Goal: Transaction & Acquisition: Purchase product/service

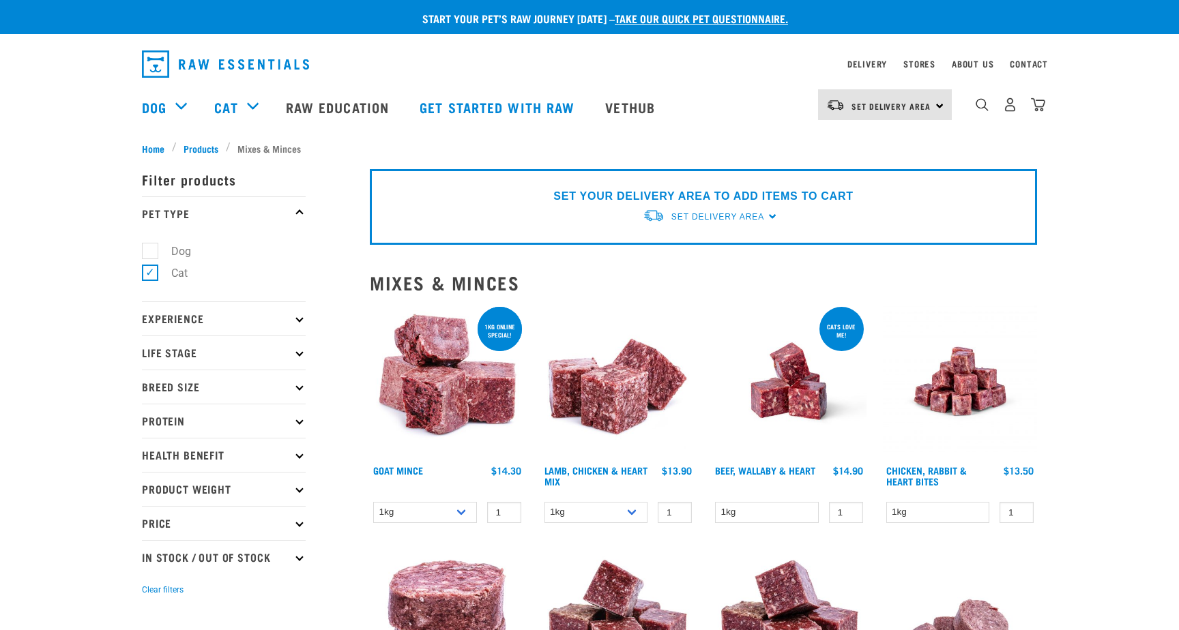
click at [937, 104] on div "Set Delivery Area [GEOGRAPHIC_DATA]" at bounding box center [885, 104] width 134 height 31
click at [883, 176] on link "[GEOGRAPHIC_DATA]" at bounding box center [883, 173] width 131 height 30
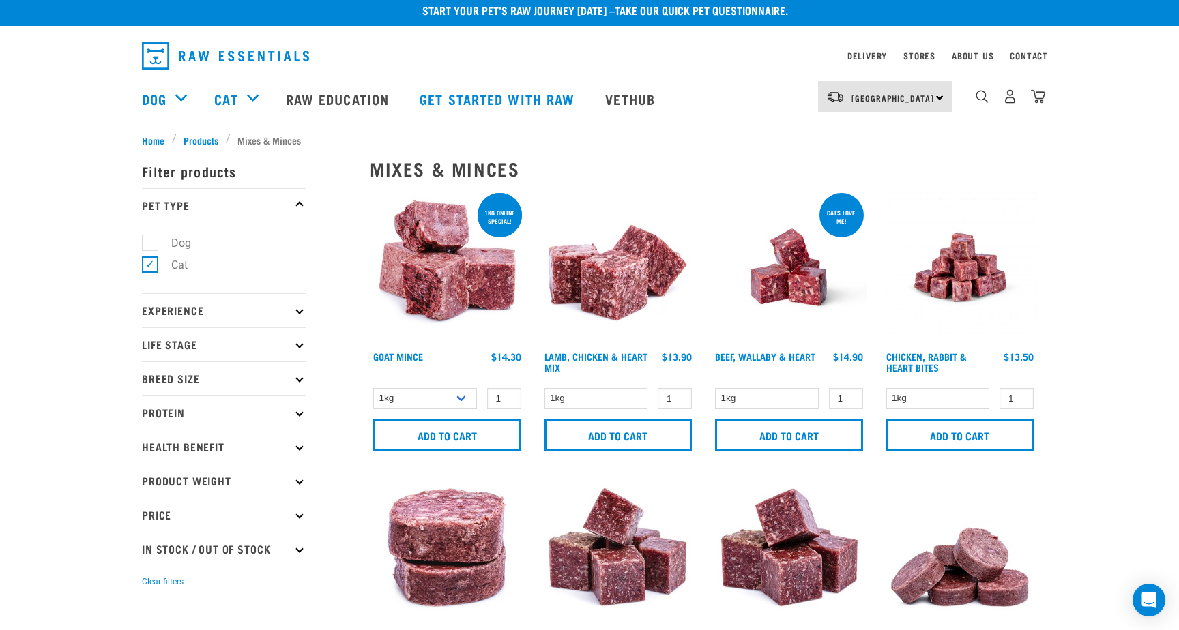
scroll to position [8, 0]
click at [605, 278] on img at bounding box center [618, 267] width 155 height 155
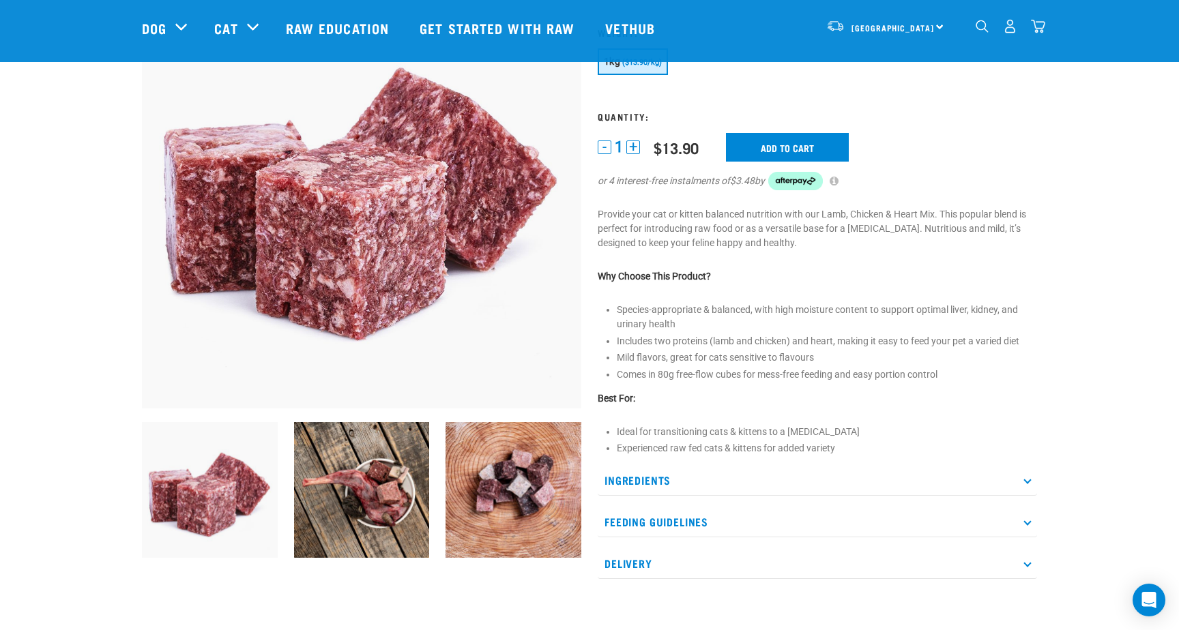
scroll to position [134, 0]
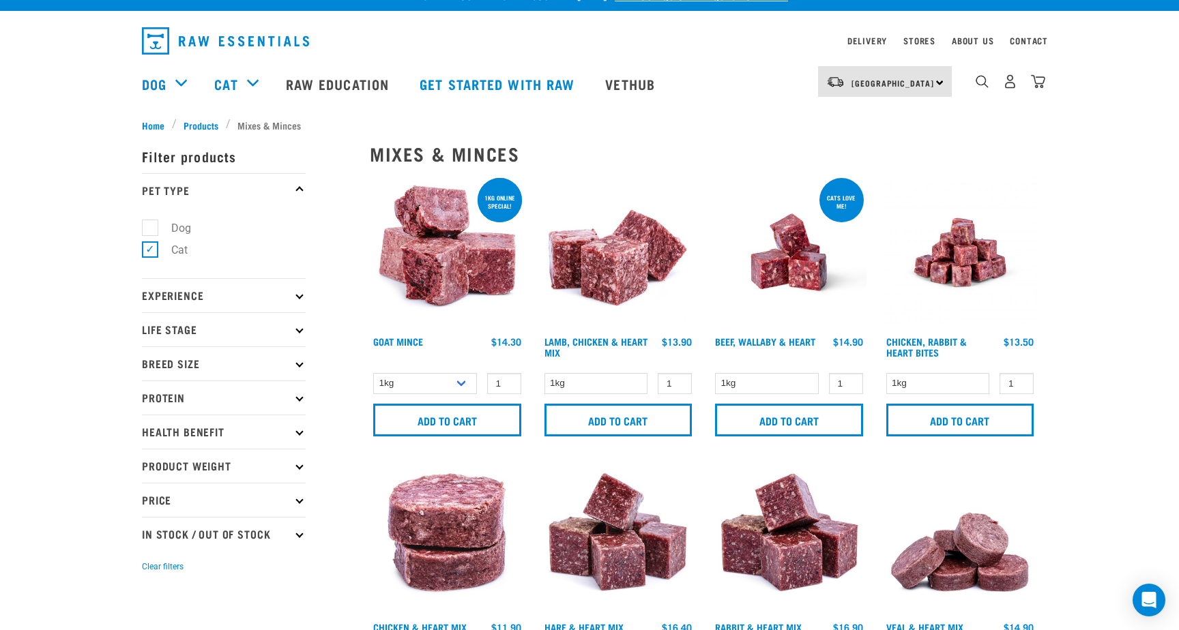
scroll to position [9, 0]
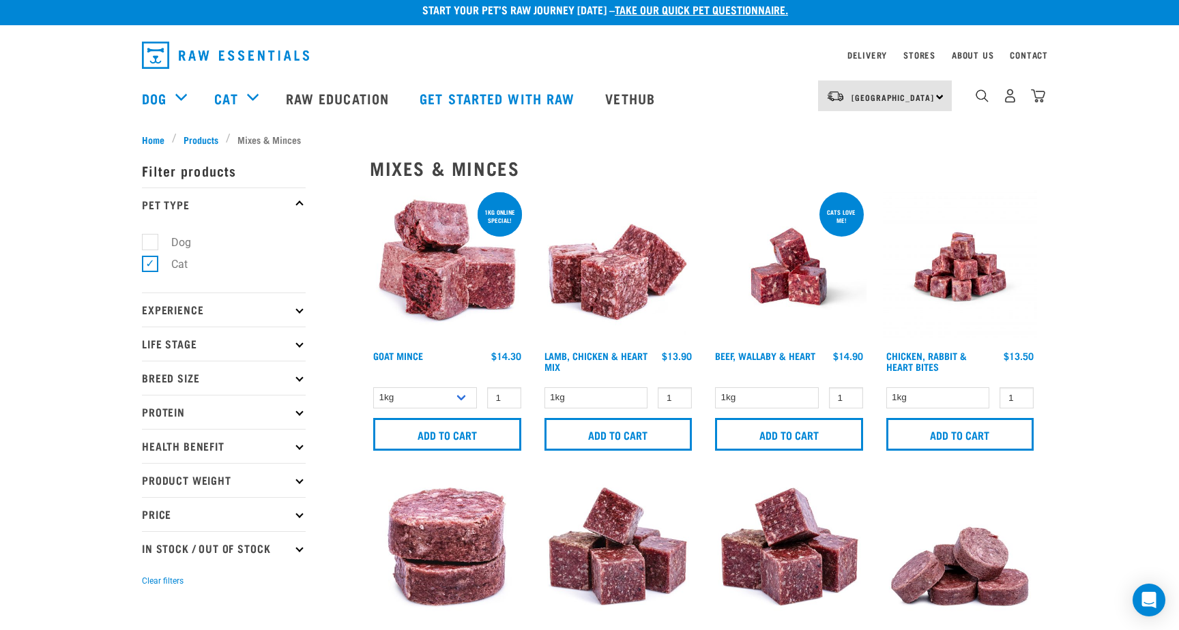
click at [960, 276] on img at bounding box center [960, 267] width 155 height 155
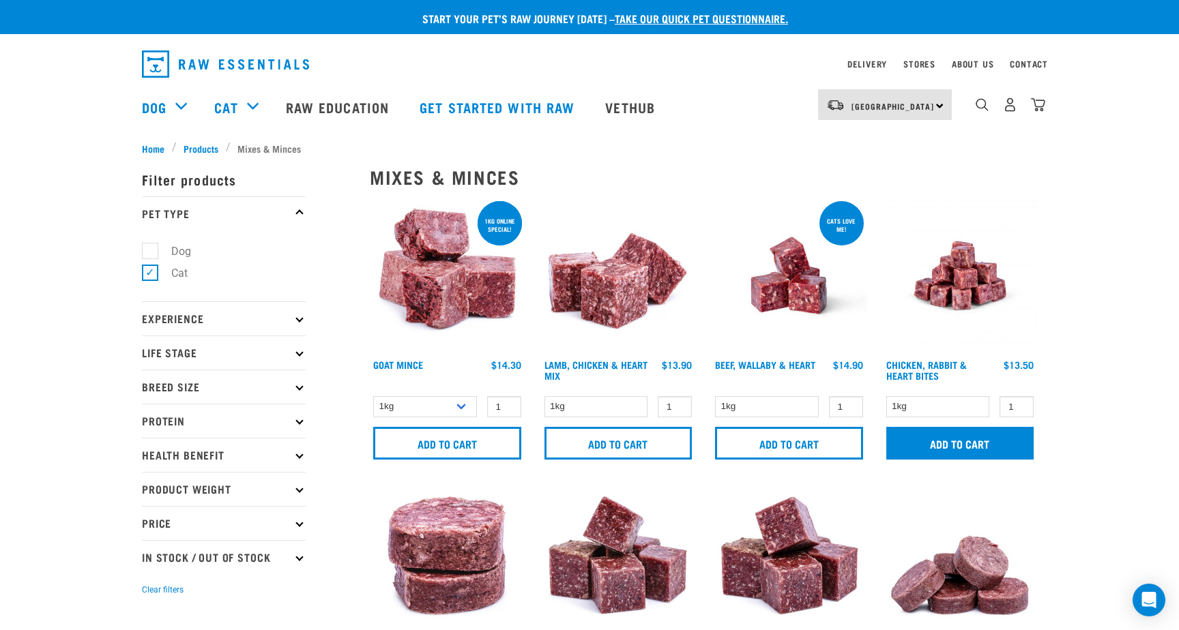
click at [965, 442] on input "Add to cart" at bounding box center [960, 443] width 148 height 33
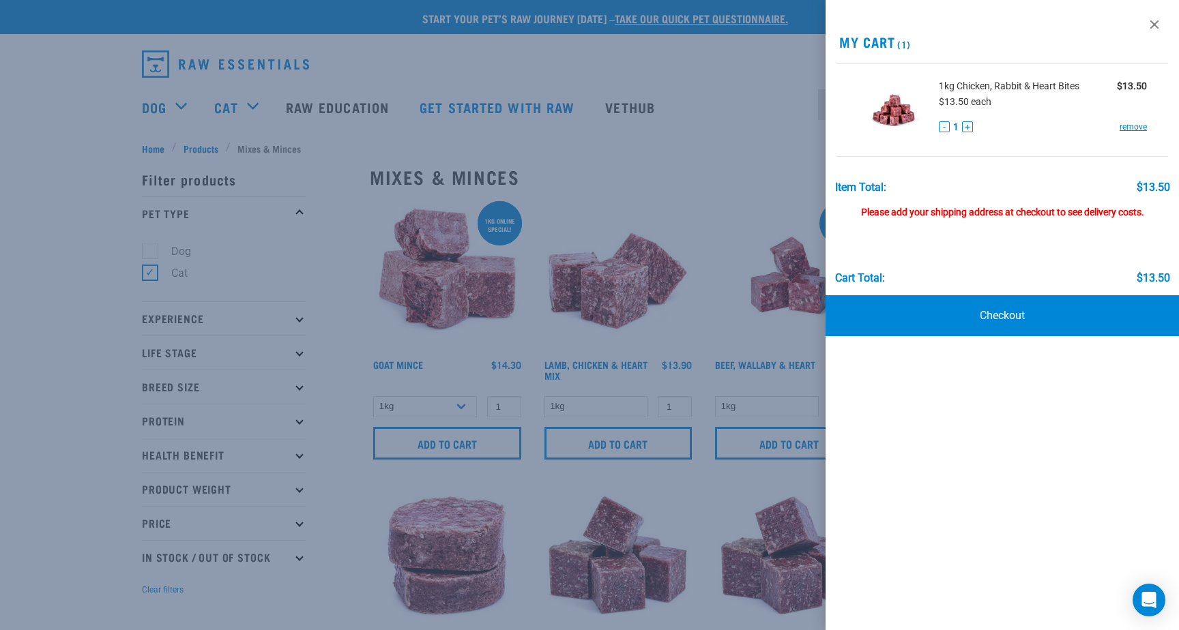
click at [731, 156] on div at bounding box center [589, 315] width 1179 height 630
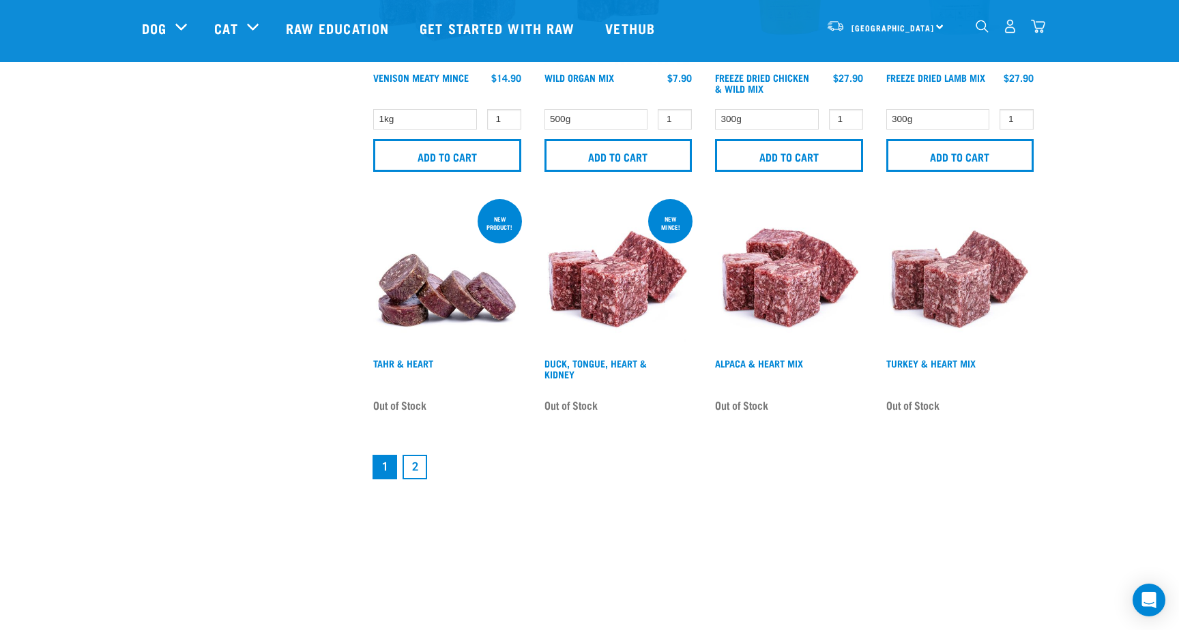
scroll to position [1903, 0]
click at [417, 466] on link "2" at bounding box center [414, 466] width 25 height 25
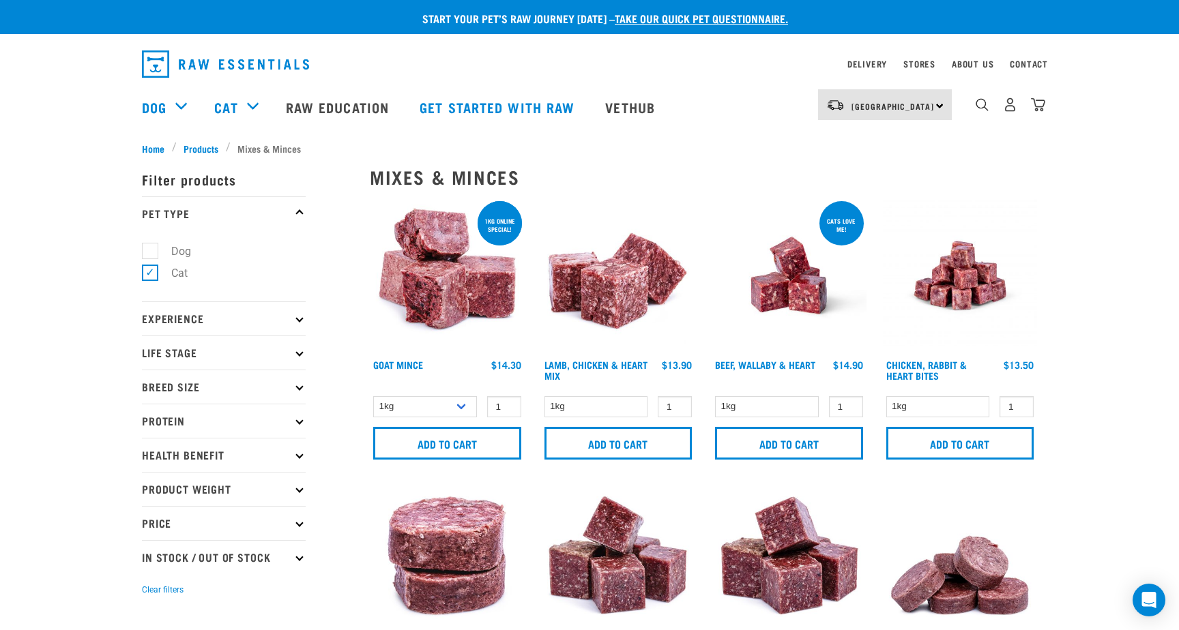
click at [606, 275] on img at bounding box center [618, 275] width 155 height 155
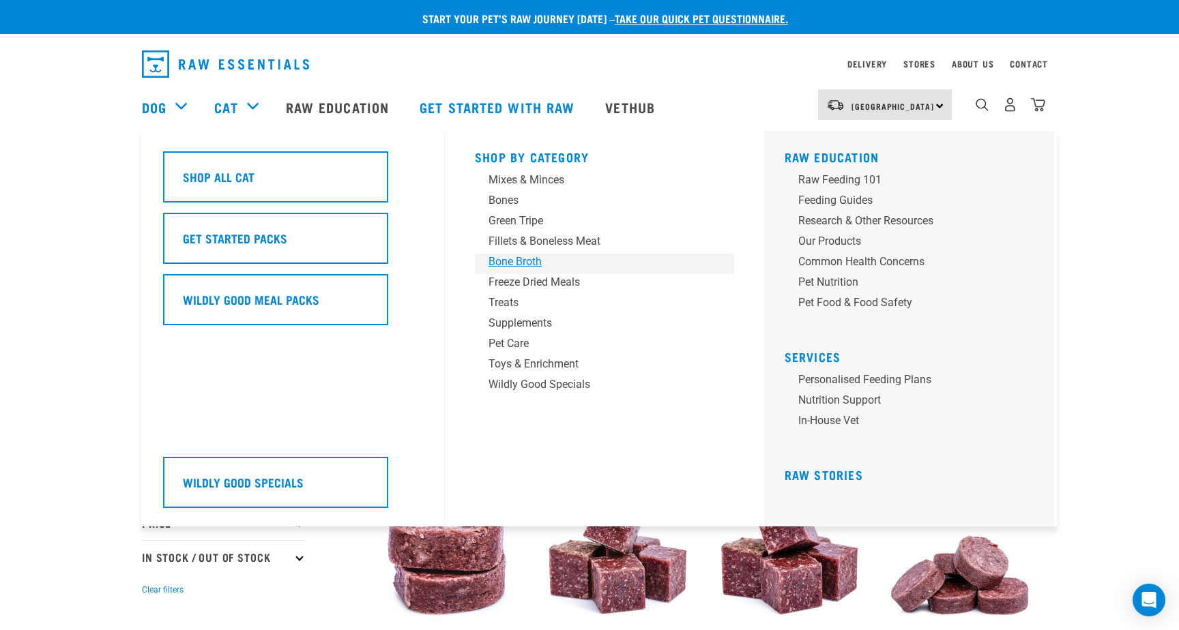
click at [514, 259] on div "Bone Broth" at bounding box center [594, 262] width 213 height 16
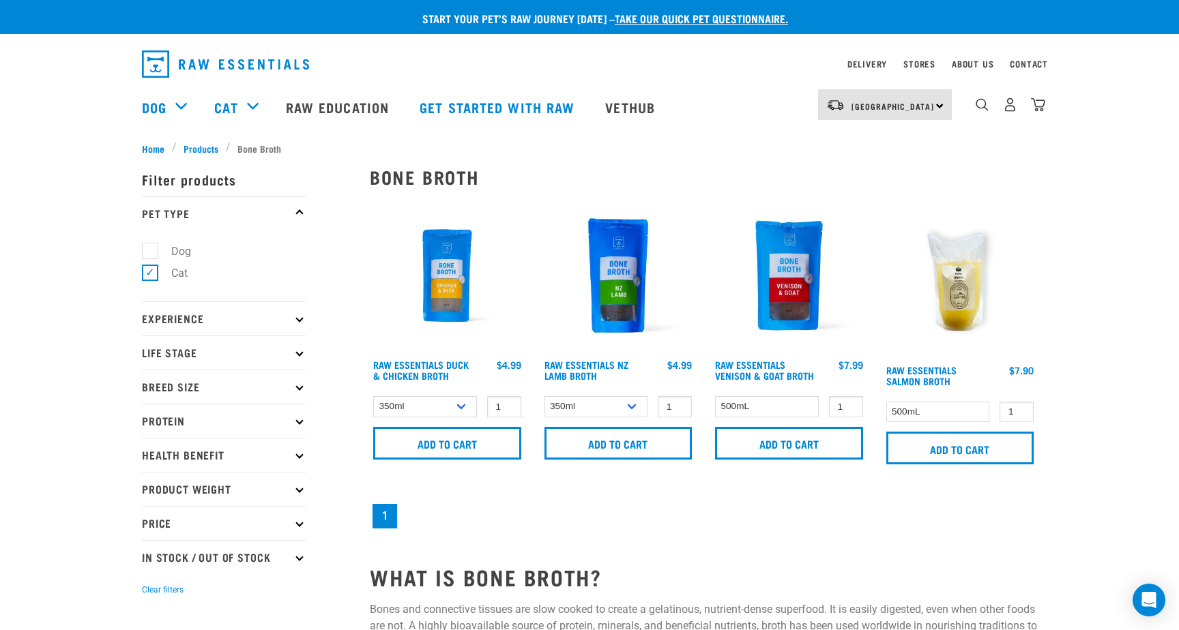
click at [448, 276] on img at bounding box center [447, 275] width 155 height 155
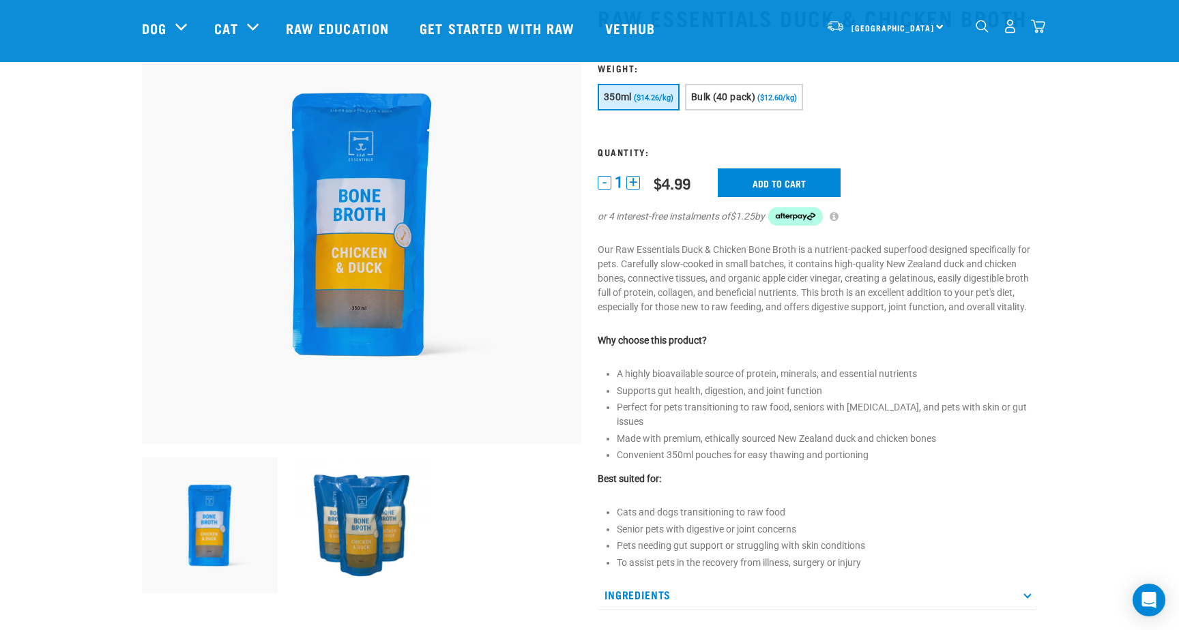
scroll to position [107, 0]
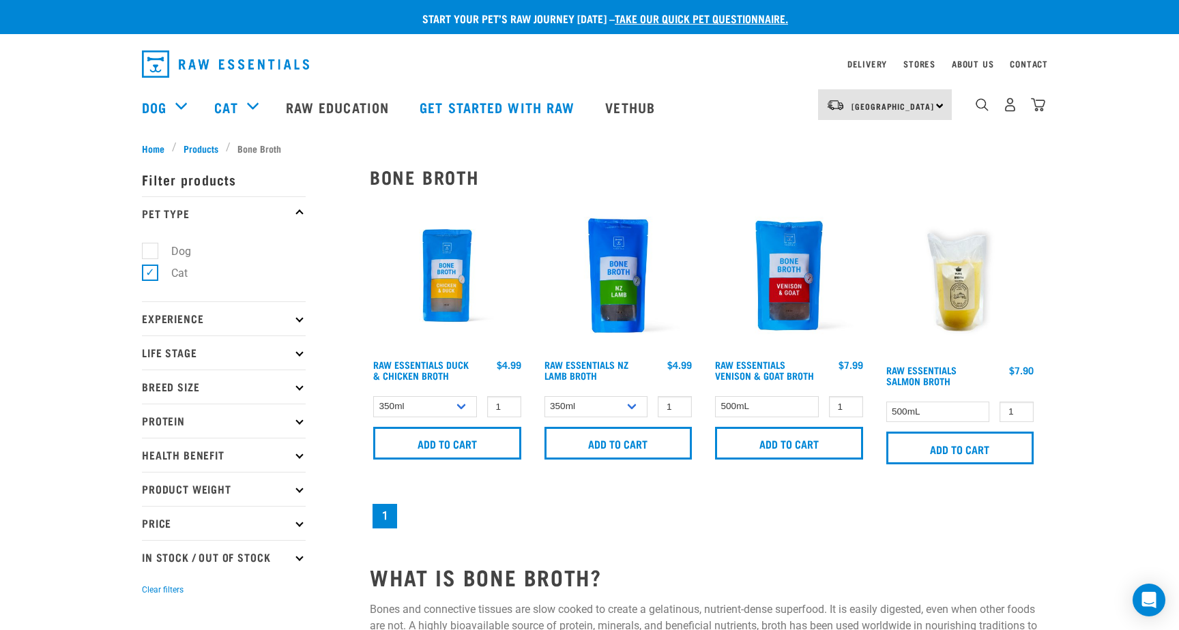
click at [615, 280] on img at bounding box center [618, 275] width 155 height 155
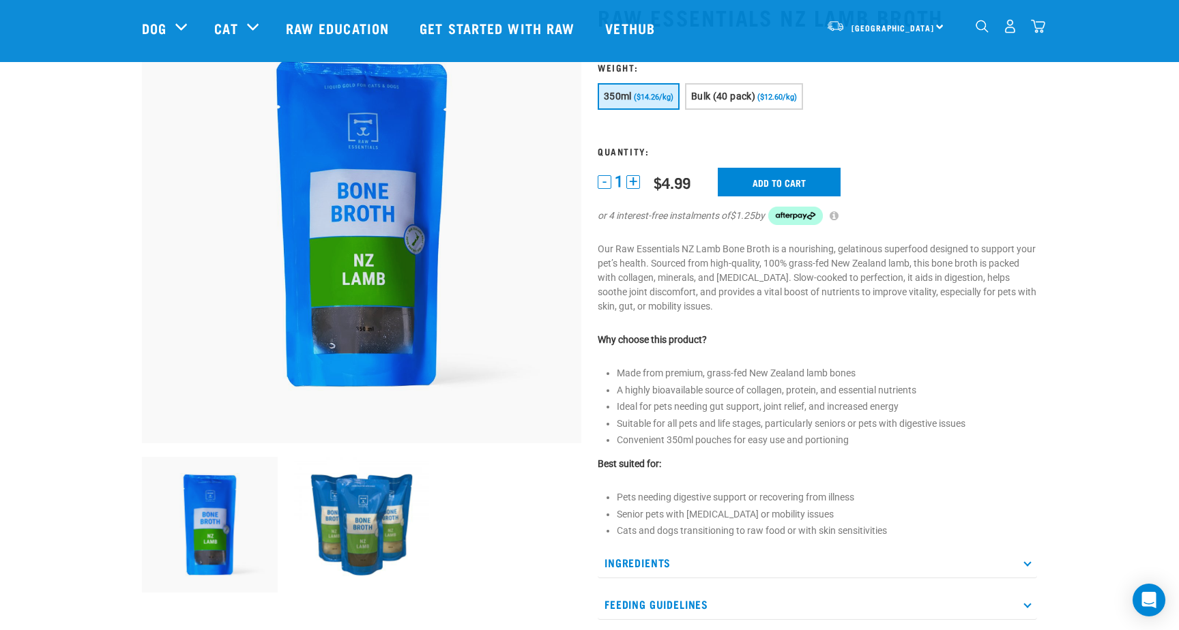
scroll to position [100, 0]
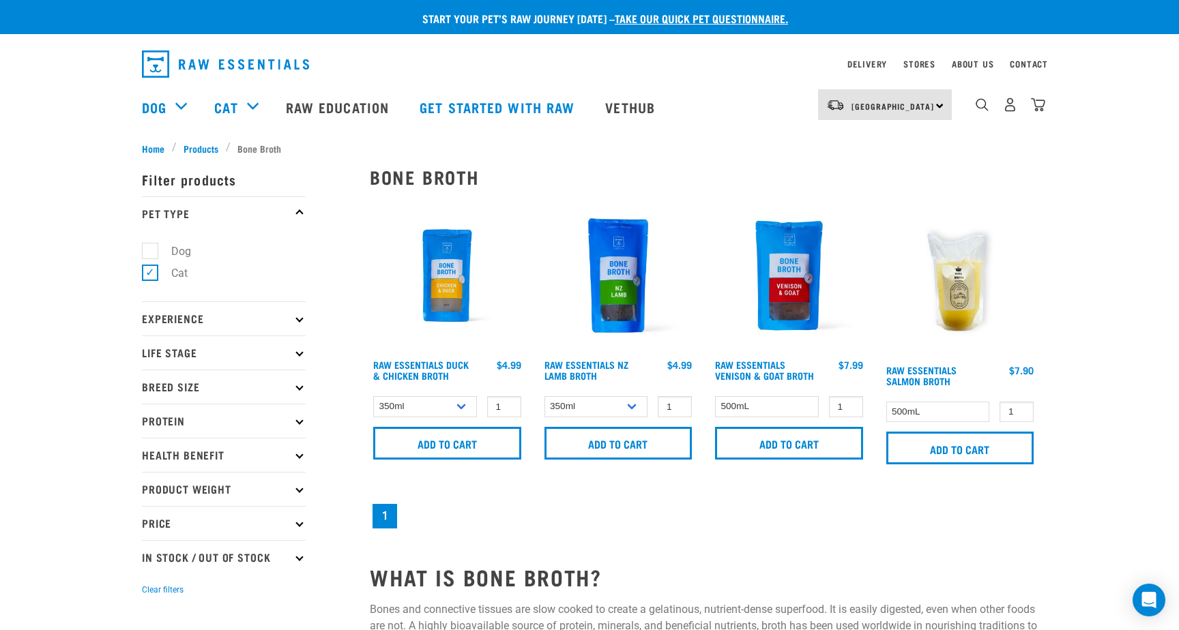
click at [785, 284] on img at bounding box center [788, 275] width 155 height 155
click at [461, 441] on input "Add to cart" at bounding box center [447, 443] width 148 height 33
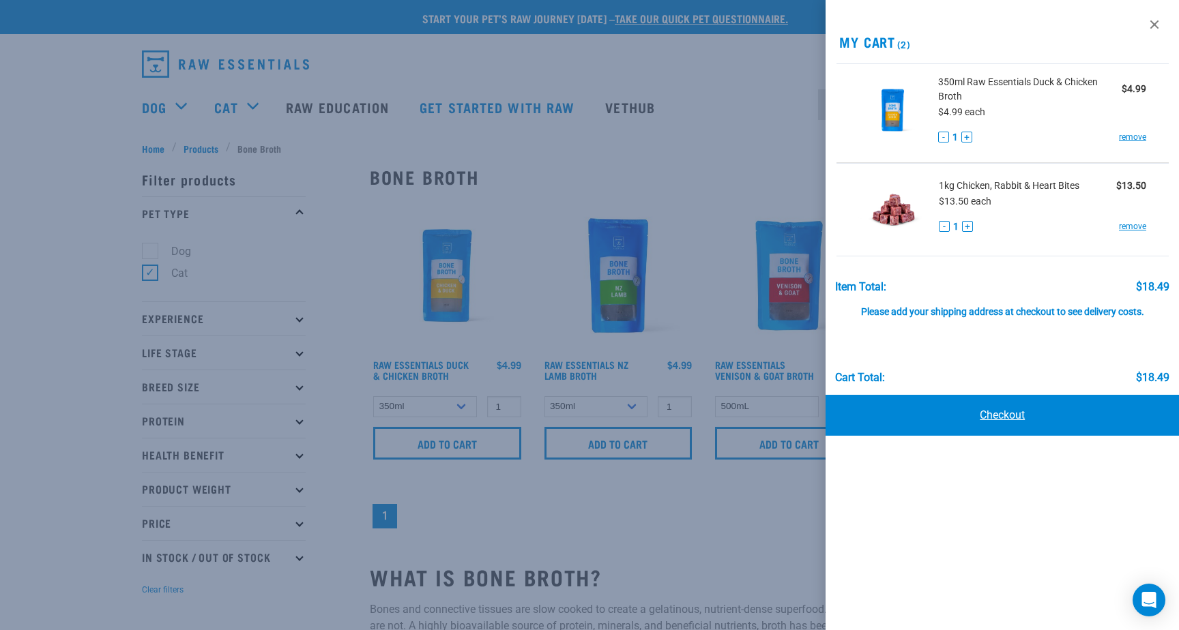
click at [1013, 414] on link "Checkout" at bounding box center [1001, 415] width 353 height 41
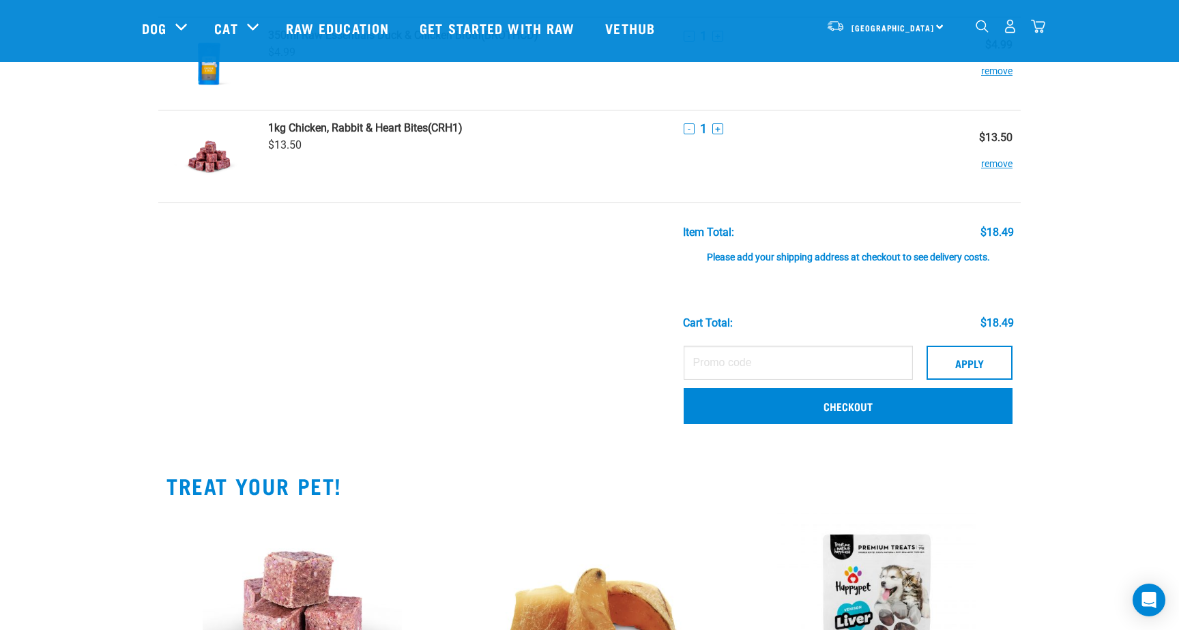
scroll to position [109, 0]
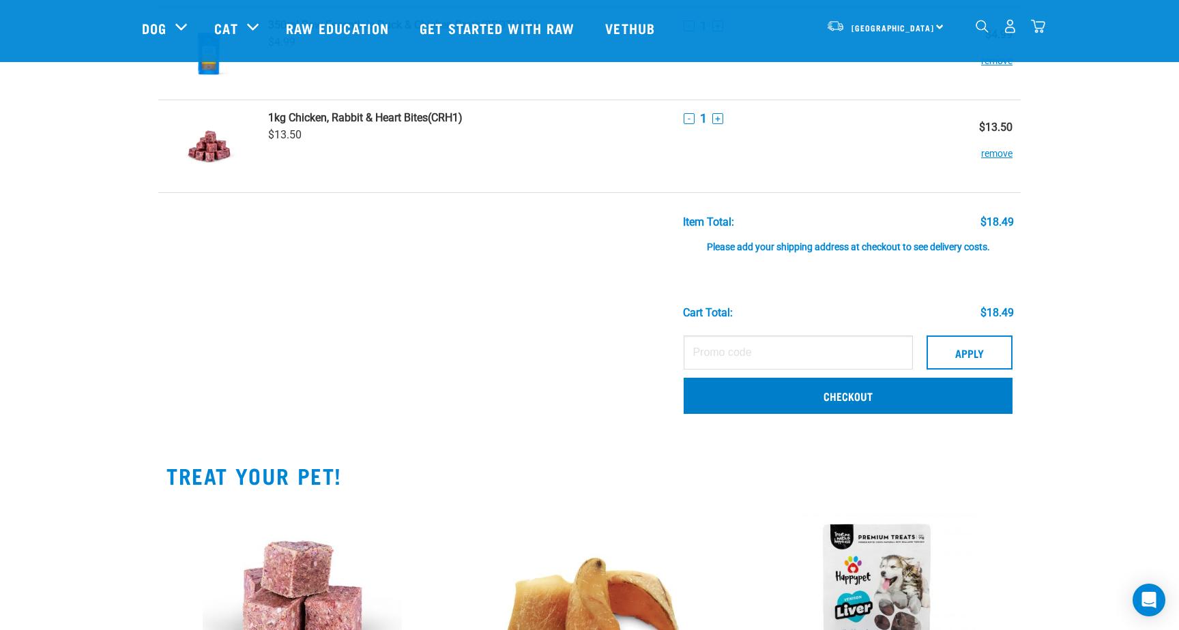
click at [831, 397] on link "Checkout" at bounding box center [847, 395] width 329 height 35
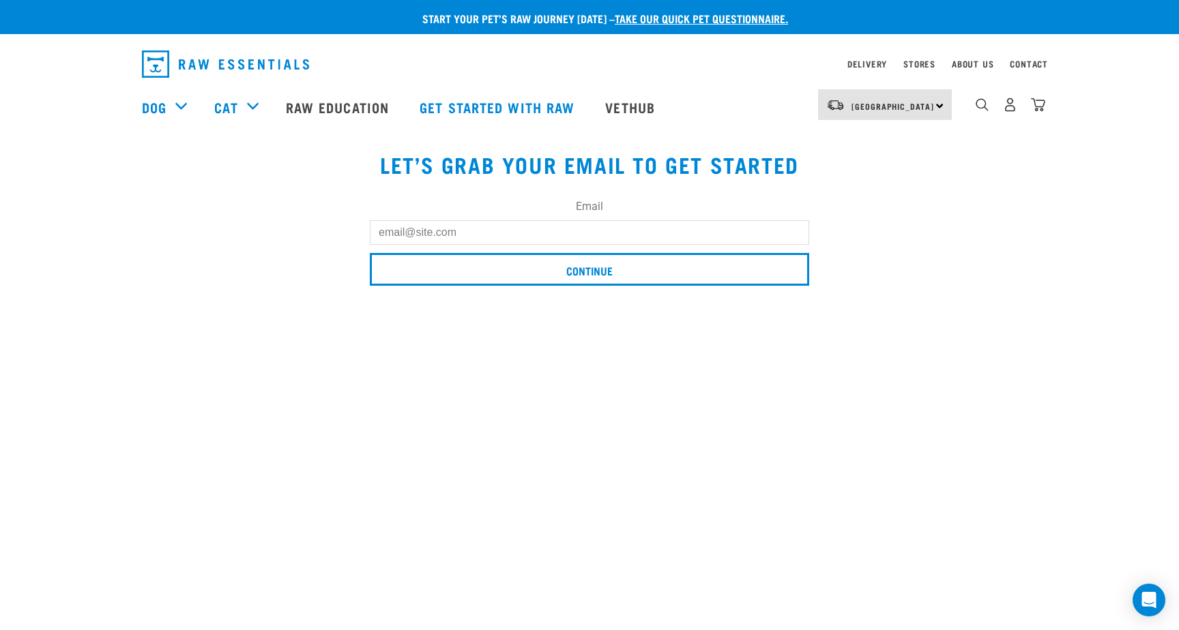
click at [392, 232] on input "Email" at bounding box center [589, 232] width 439 height 25
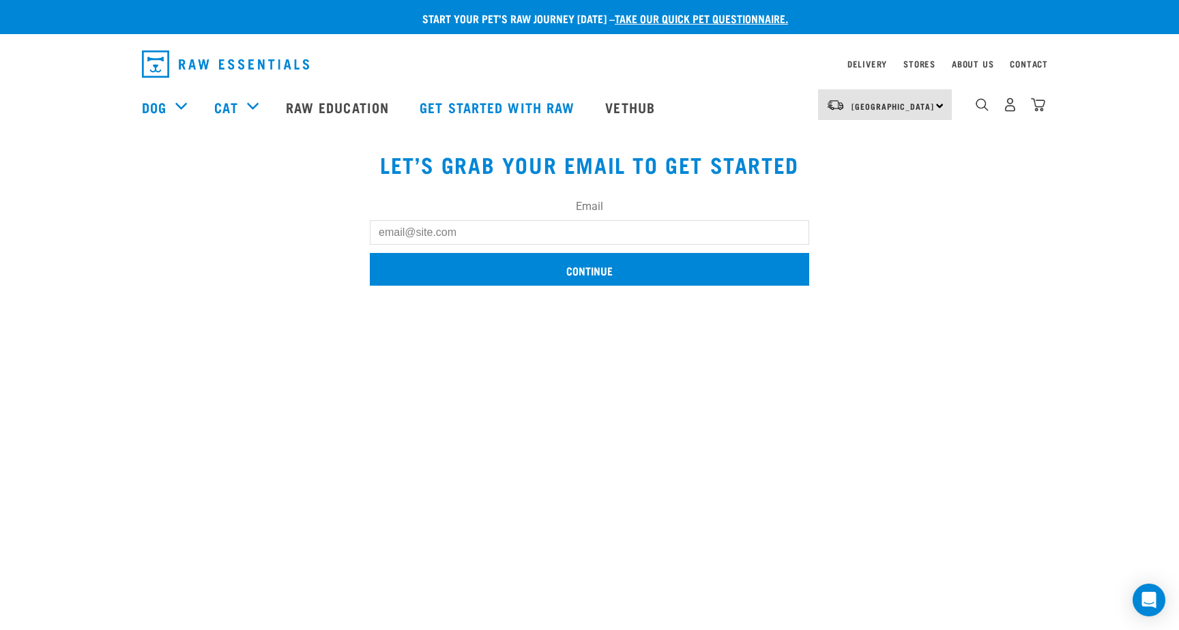
type input "louise@louisepalmer.com"
click at [610, 269] on input "Continue" at bounding box center [589, 269] width 439 height 33
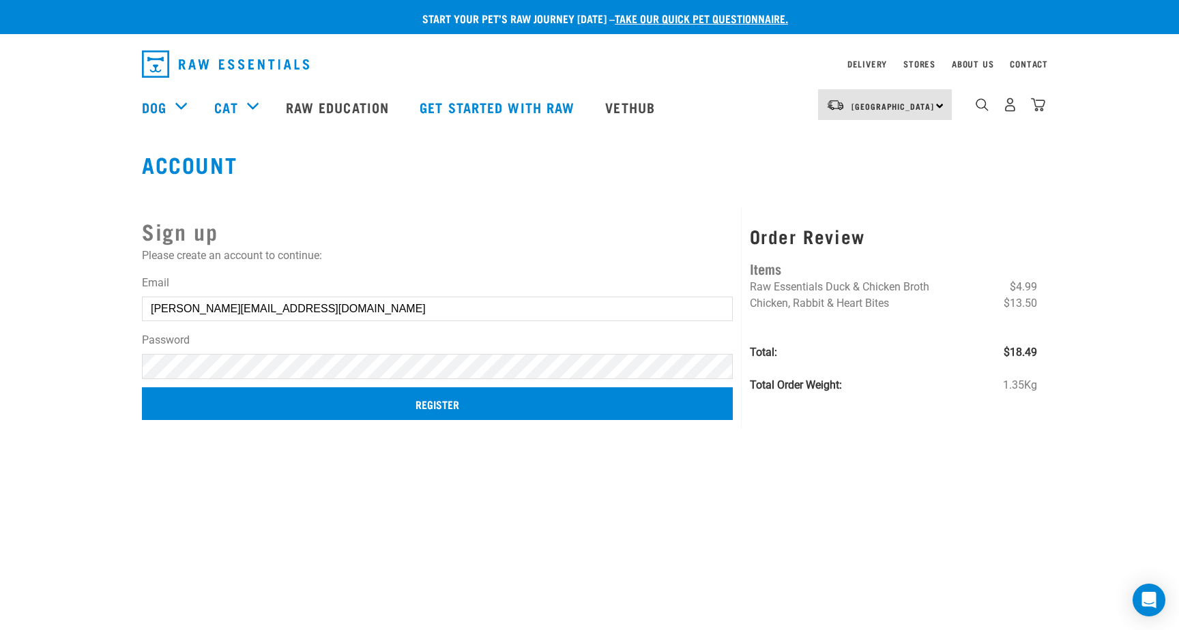
click at [433, 400] on input "Register" at bounding box center [437, 403] width 591 height 33
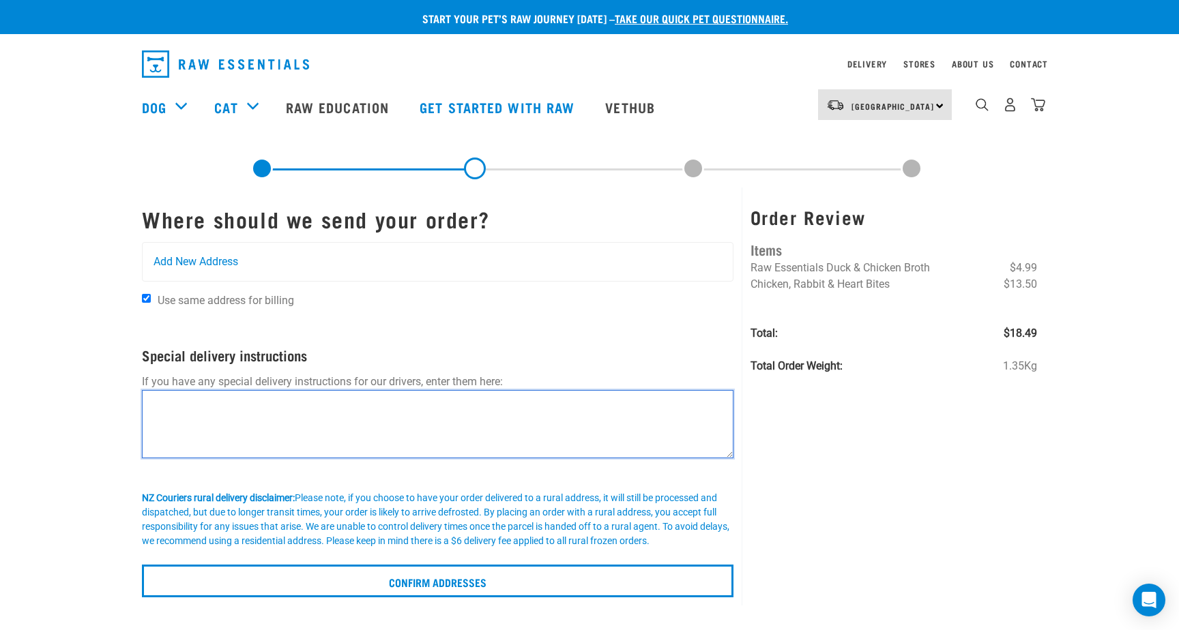
click at [396, 408] on textarea at bounding box center [437, 424] width 591 height 68
type textarea "Front gate is open, please leave at door to side in carport."
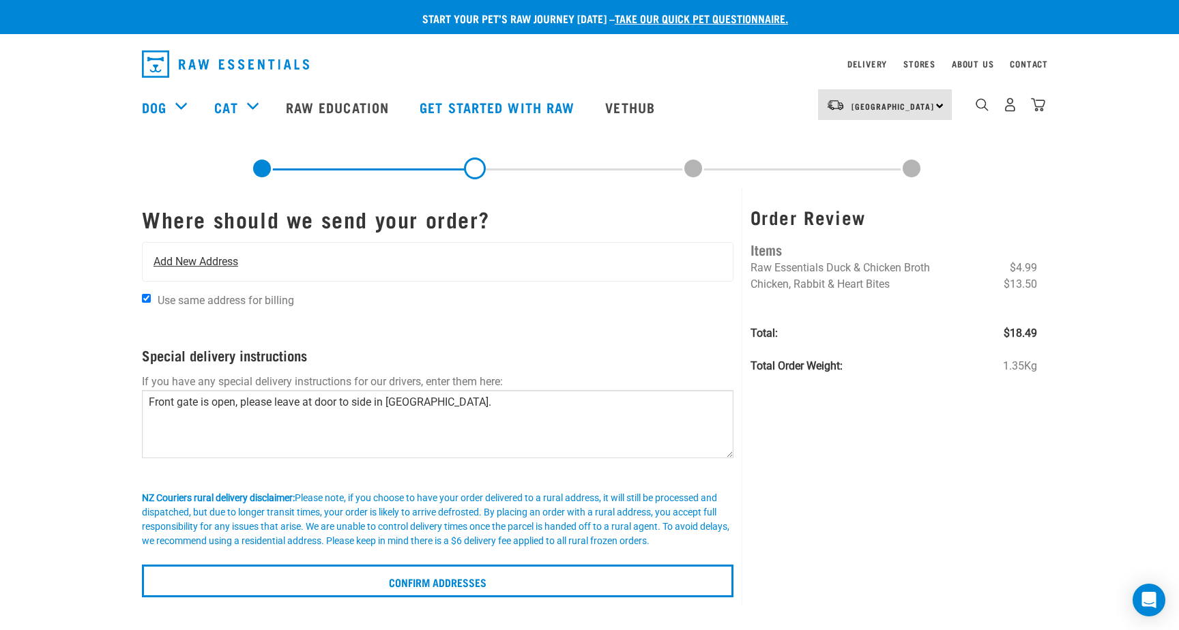
click at [238, 265] on span "Add New Address" at bounding box center [195, 262] width 85 height 16
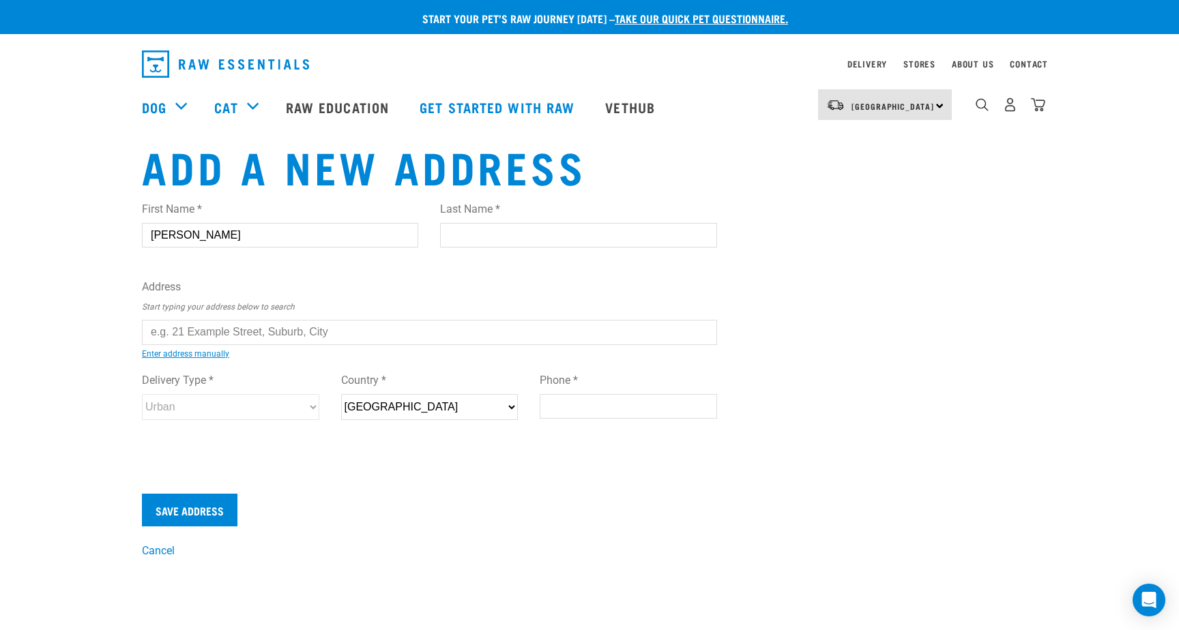
type input "Louise"
type input "Palmer"
click at [348, 379] on div "First Name * Louise Last Name * Palmer Address Start typing your address below …" at bounding box center [429, 323] width 575 height 267
type input "90 Canon Street, St Albans, Christchurch 8014"
type input "90 Canon Street"
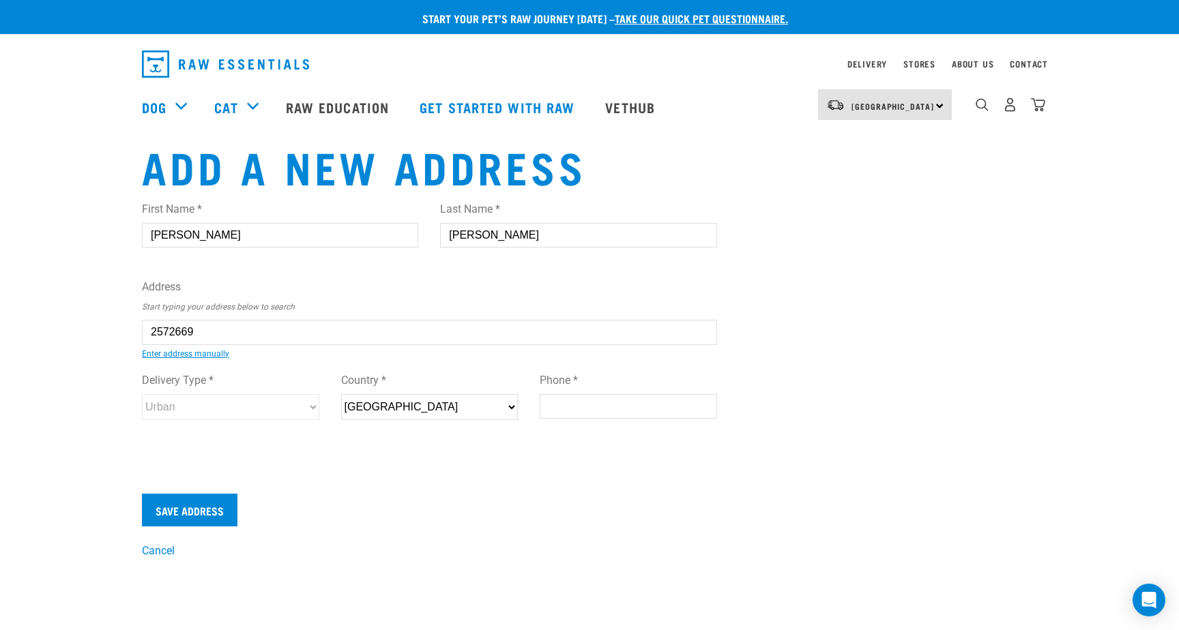
type input "St Albans"
type input "Canterbury"
select select "CAN"
type input "8014"
select select "Urban"
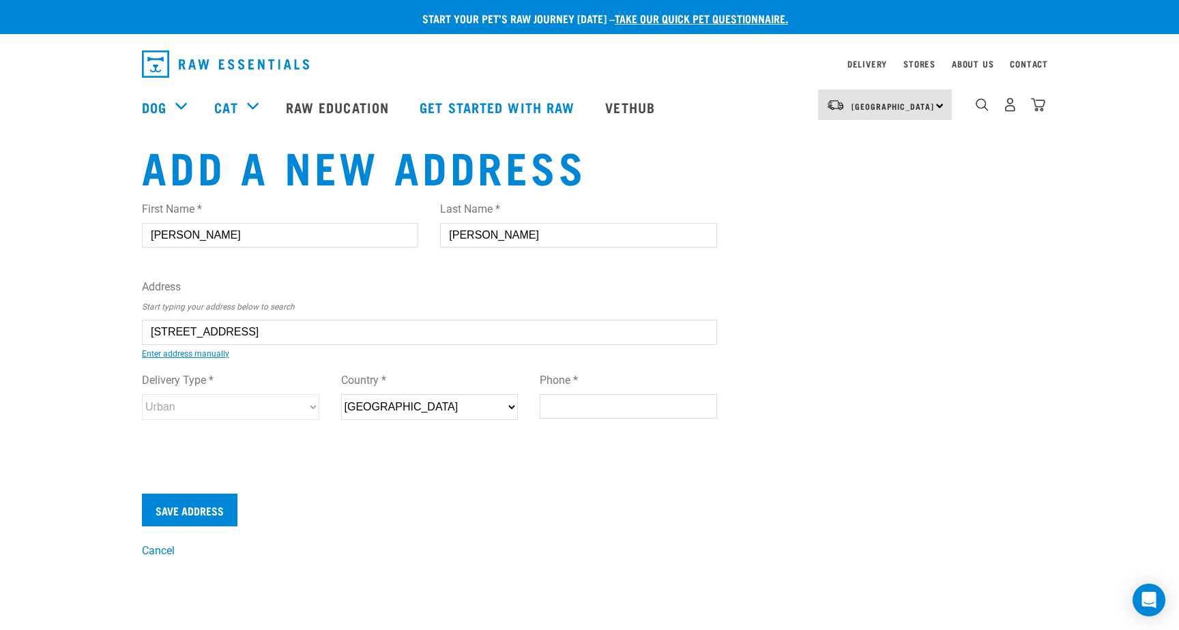
click at [461, 492] on form "First Name * Louise Last Name * Palmer Address Start typing your address below …" at bounding box center [429, 358] width 575 height 336
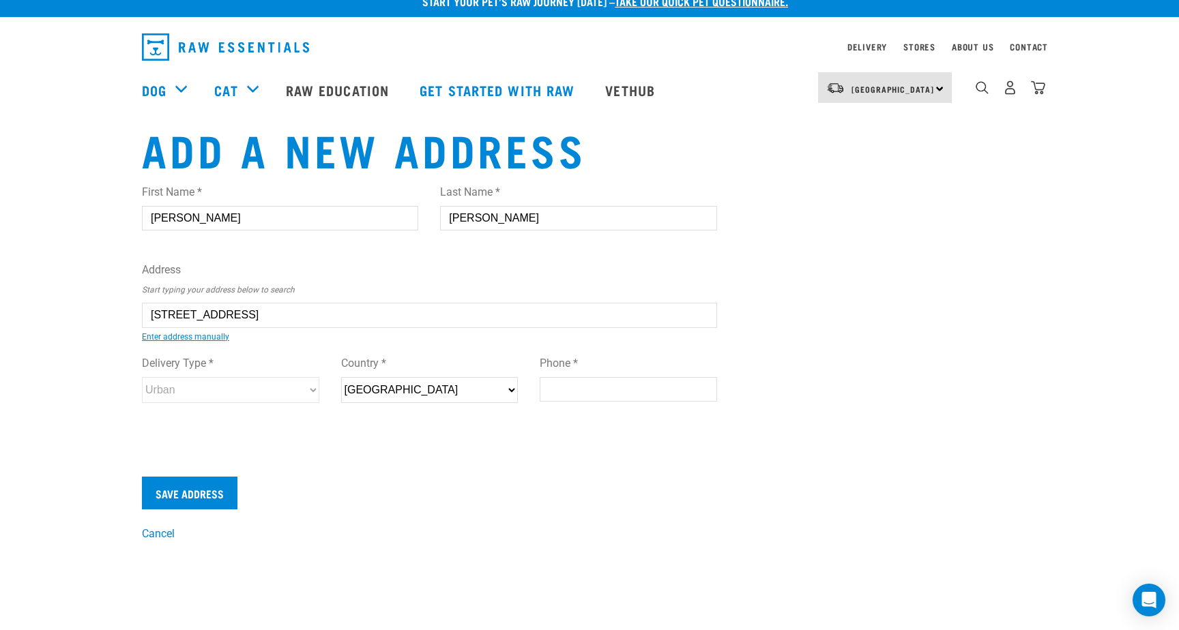
scroll to position [8, 0]
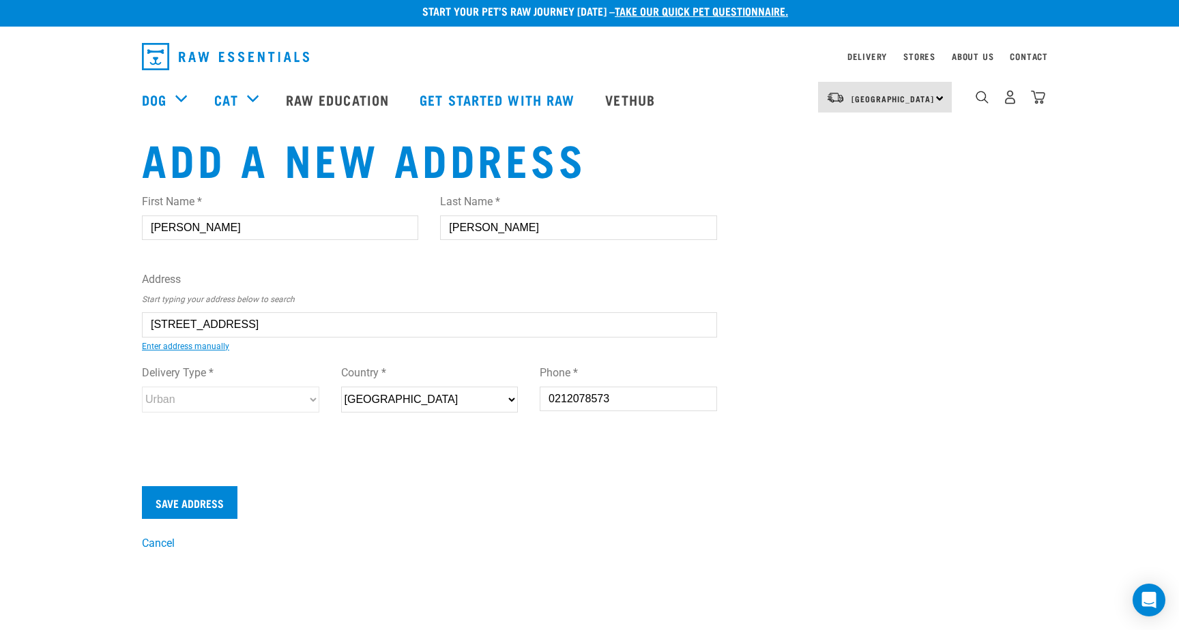
type input "0212078573"
click at [191, 501] on input "Save Address" at bounding box center [189, 502] width 95 height 33
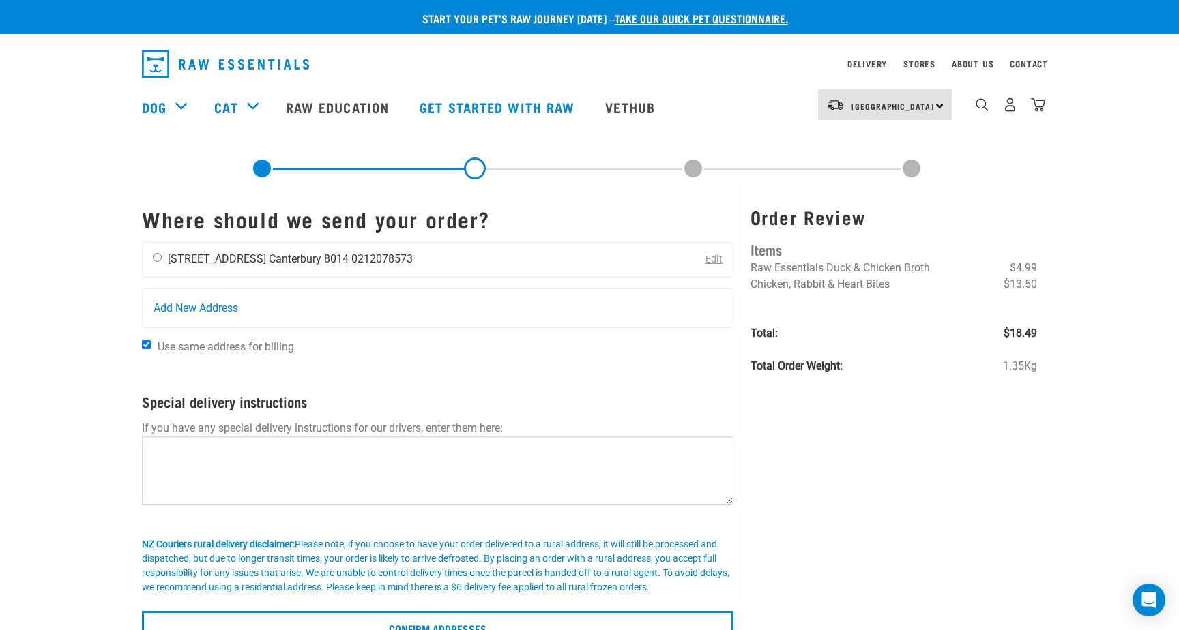
click at [158, 259] on input "radio" at bounding box center [157, 257] width 9 height 9
radio input "true"
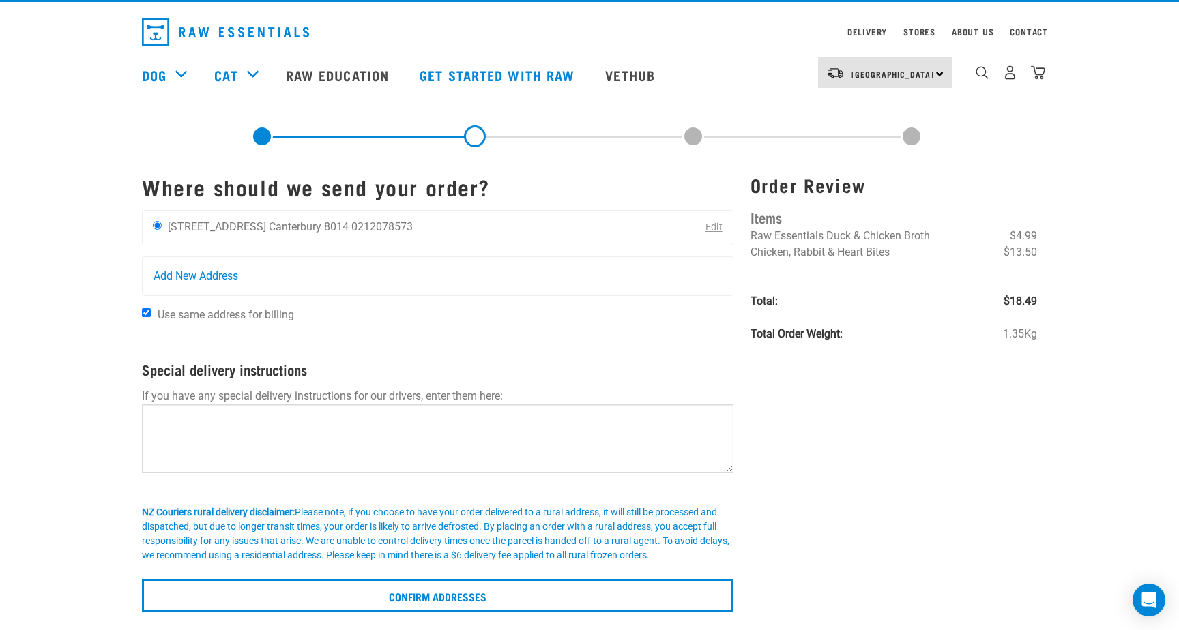
scroll to position [35, 0]
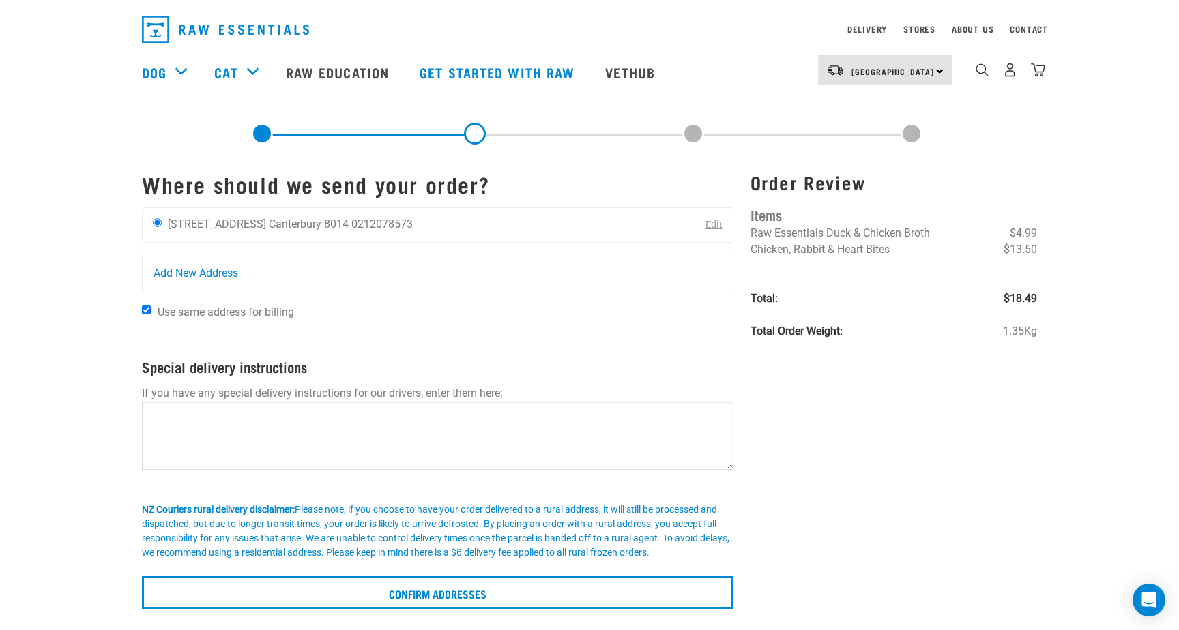
click at [210, 400] on p "If you have any special delivery instructions for our drivers, enter them here:" at bounding box center [437, 393] width 591 height 16
click at [204, 416] on textarea at bounding box center [437, 436] width 591 height 68
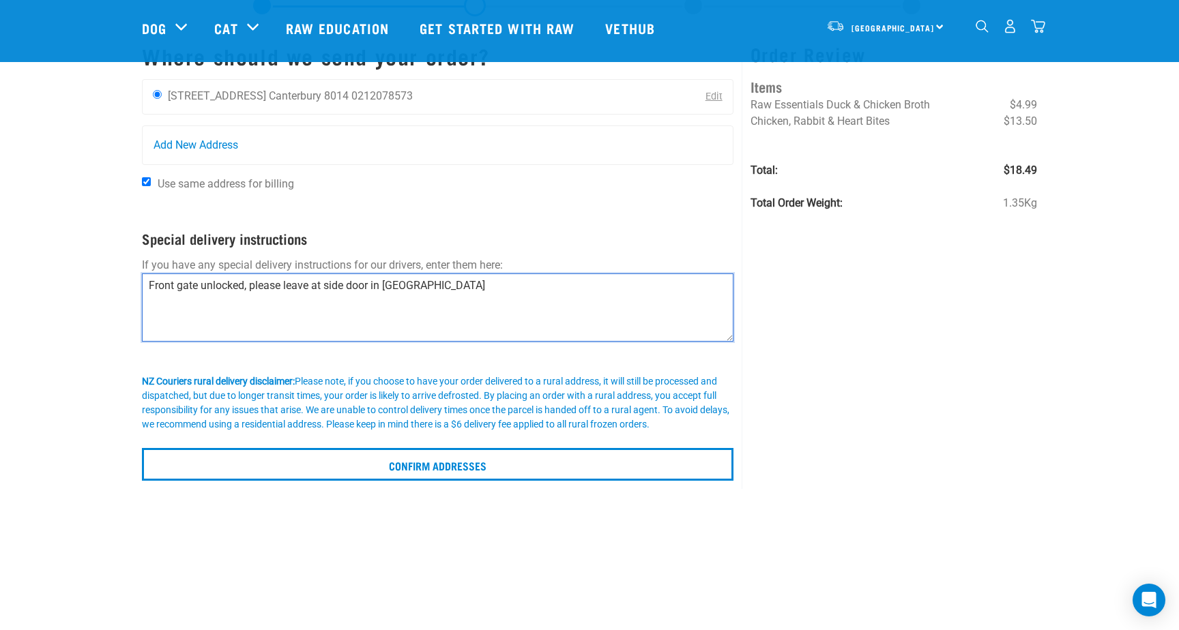
scroll to position [63, 0]
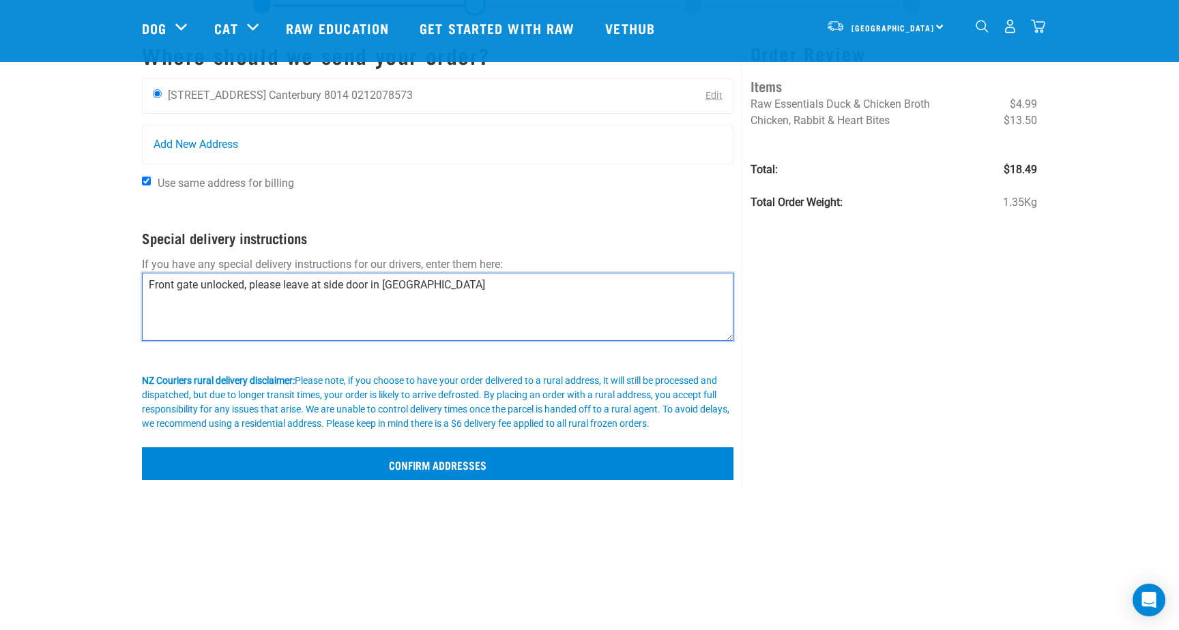
type textarea "Front gate unlocked, please leave at side door in carport"
click at [441, 461] on input "Confirm addresses" at bounding box center [437, 463] width 591 height 33
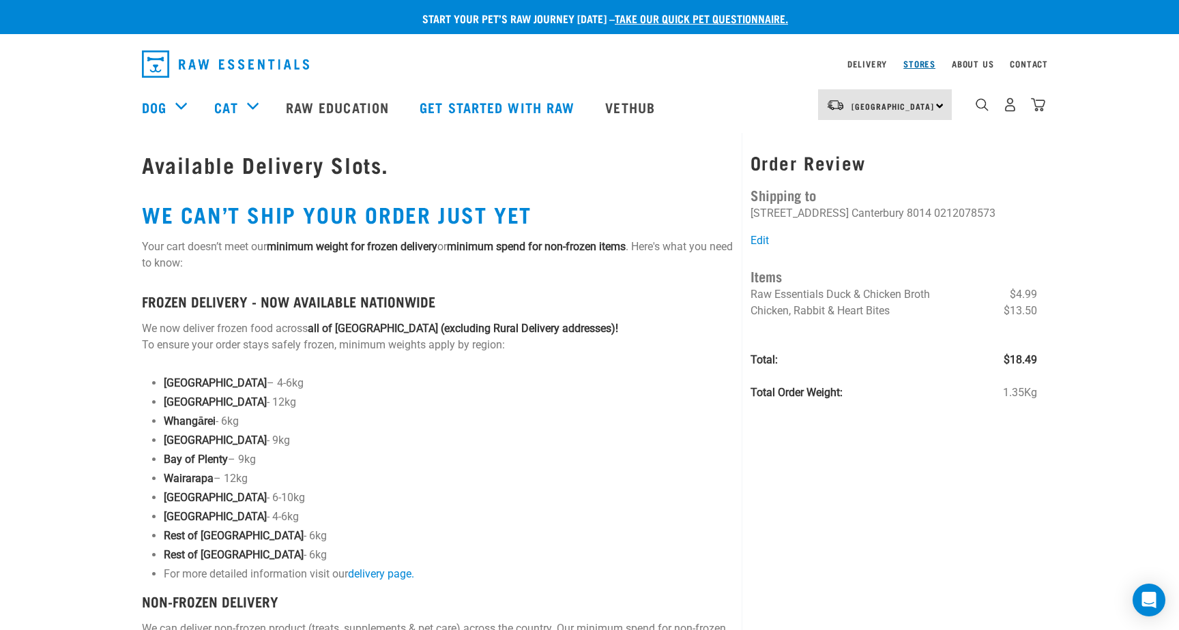
click at [915, 61] on link "Stores" at bounding box center [919, 63] width 32 height 5
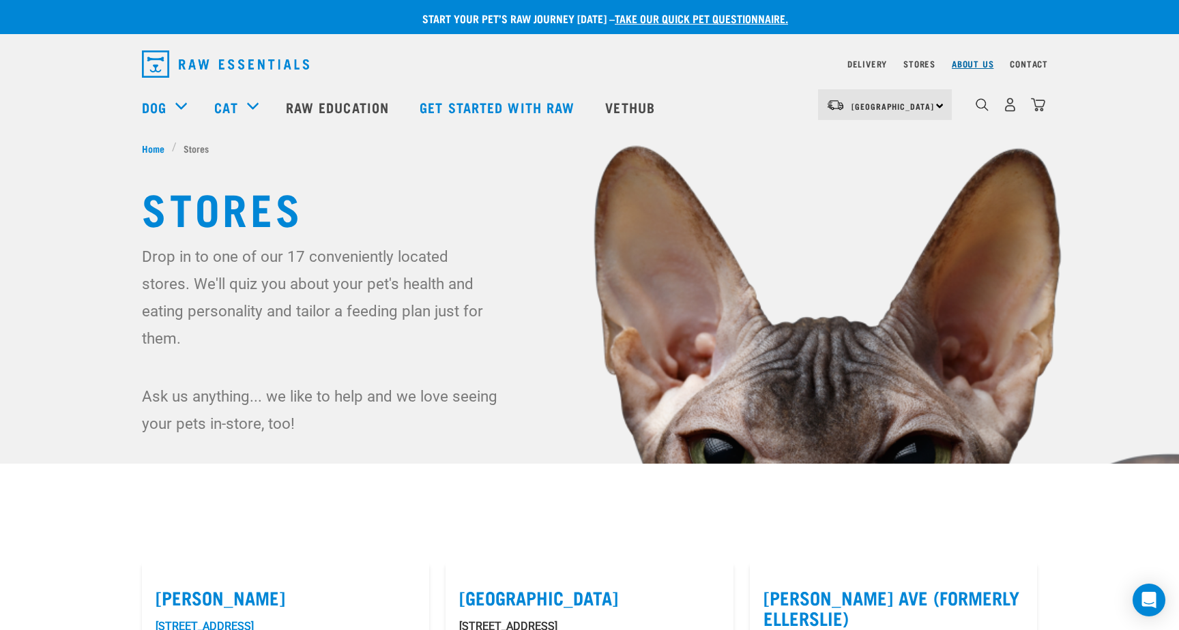
click at [969, 62] on link "About Us" at bounding box center [973, 63] width 42 height 5
